Goal: Task Accomplishment & Management: Manage account settings

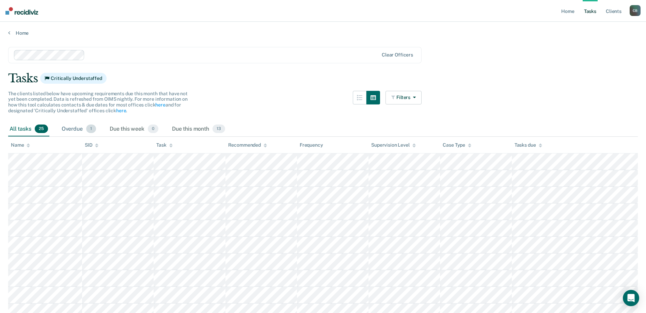
click at [61, 127] on div "Overdue 1" at bounding box center [78, 129] width 37 height 15
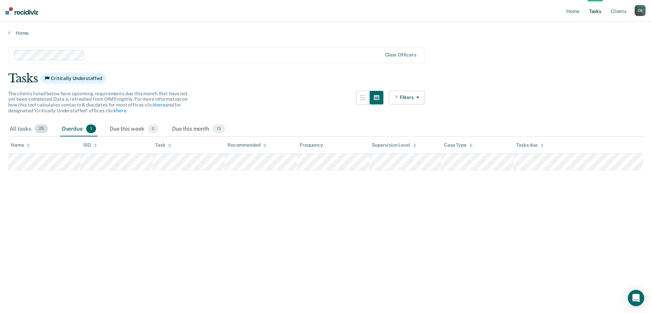
click at [22, 129] on div "All tasks 25" at bounding box center [28, 129] width 41 height 15
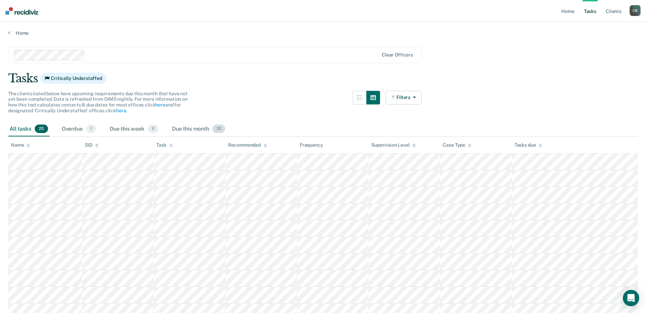
click at [183, 129] on div "Due this month 13" at bounding box center [199, 129] width 56 height 15
click at [16, 130] on div "All tasks 25" at bounding box center [28, 129] width 41 height 15
click at [186, 130] on div "Due this month 13" at bounding box center [199, 129] width 56 height 15
click at [66, 129] on div "Overdue 1" at bounding box center [78, 129] width 37 height 15
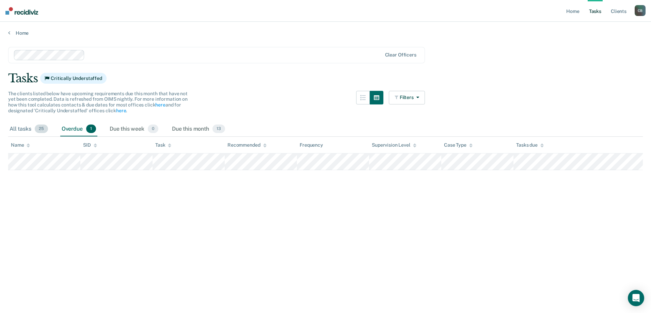
click at [13, 125] on div "All tasks 25" at bounding box center [28, 129] width 41 height 15
